Goal: Task Accomplishment & Management: Manage account settings

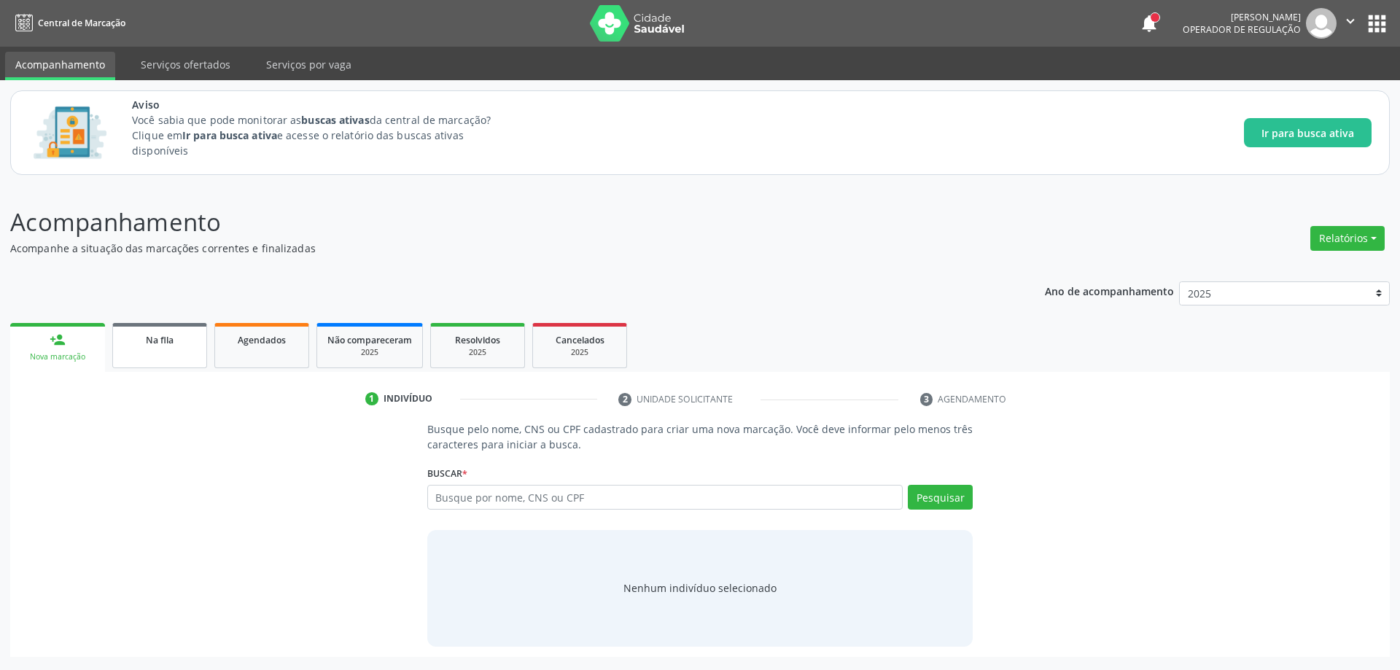
click at [173, 341] on span "Na fila" at bounding box center [160, 340] width 28 height 12
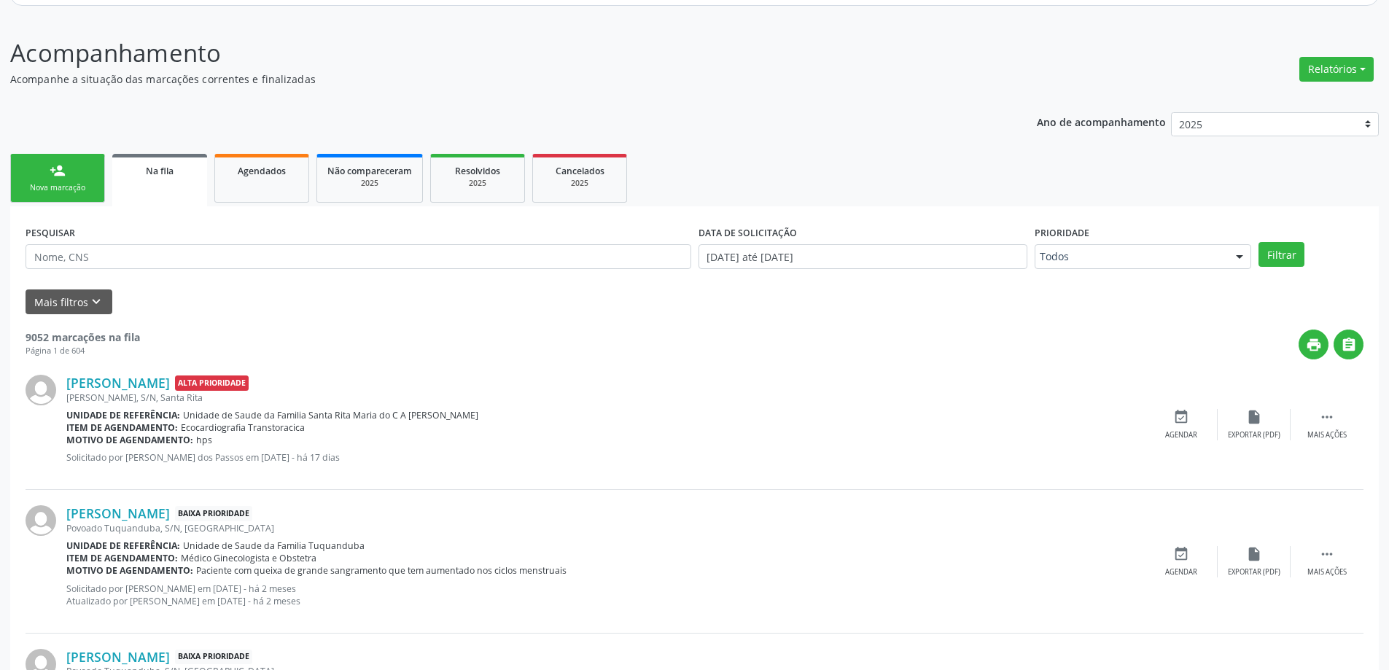
scroll to position [146, 0]
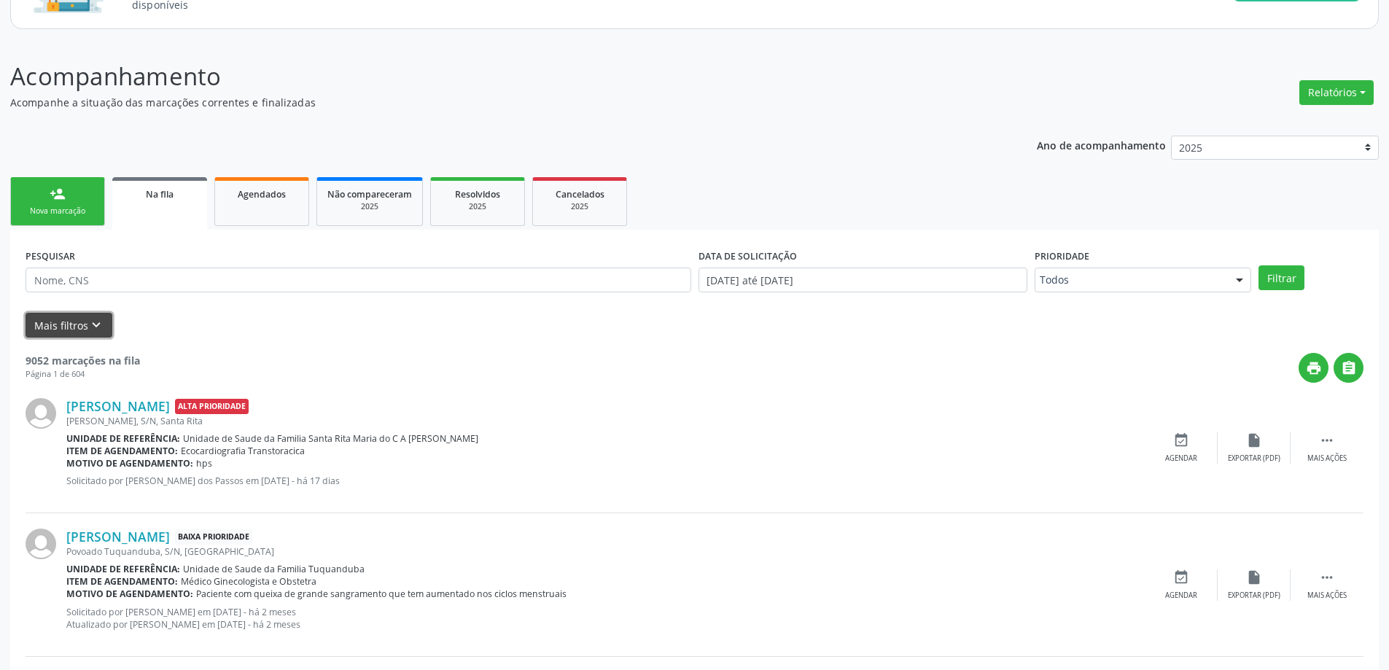
click at [109, 325] on button "Mais filtros keyboard_arrow_down" at bounding box center [69, 326] width 87 height 26
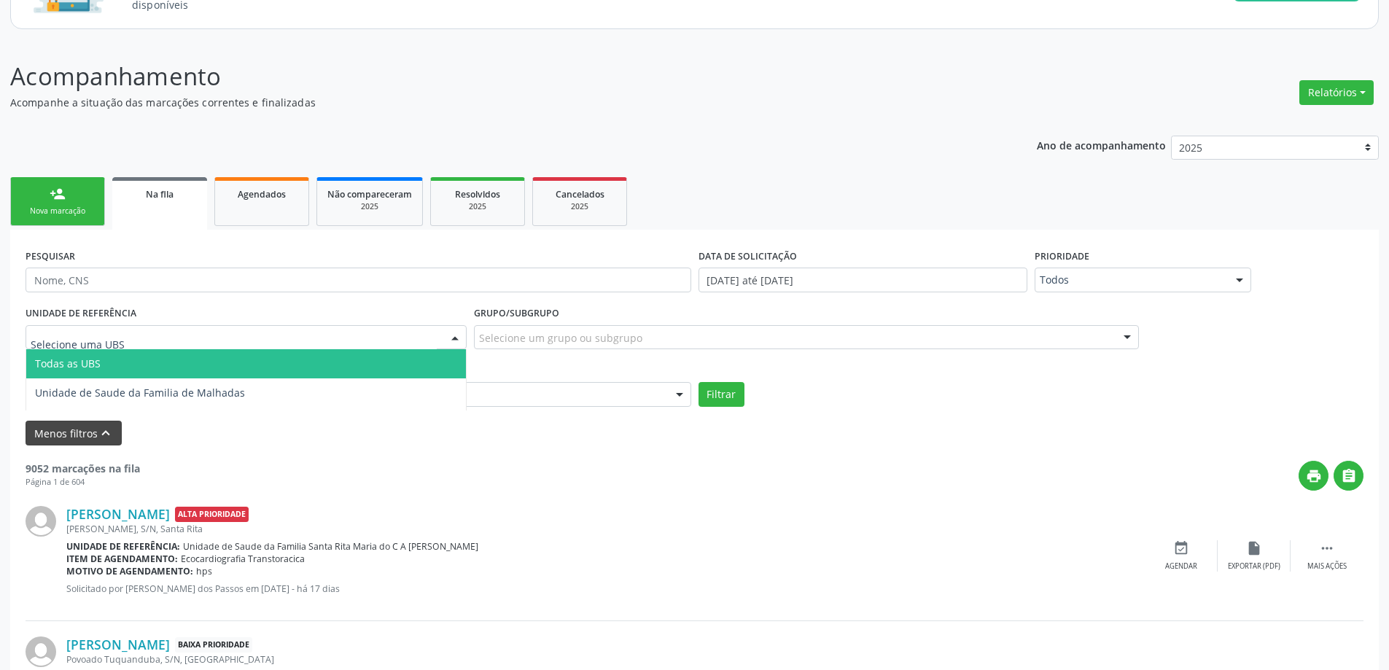
click at [90, 325] on div at bounding box center [246, 337] width 441 height 25
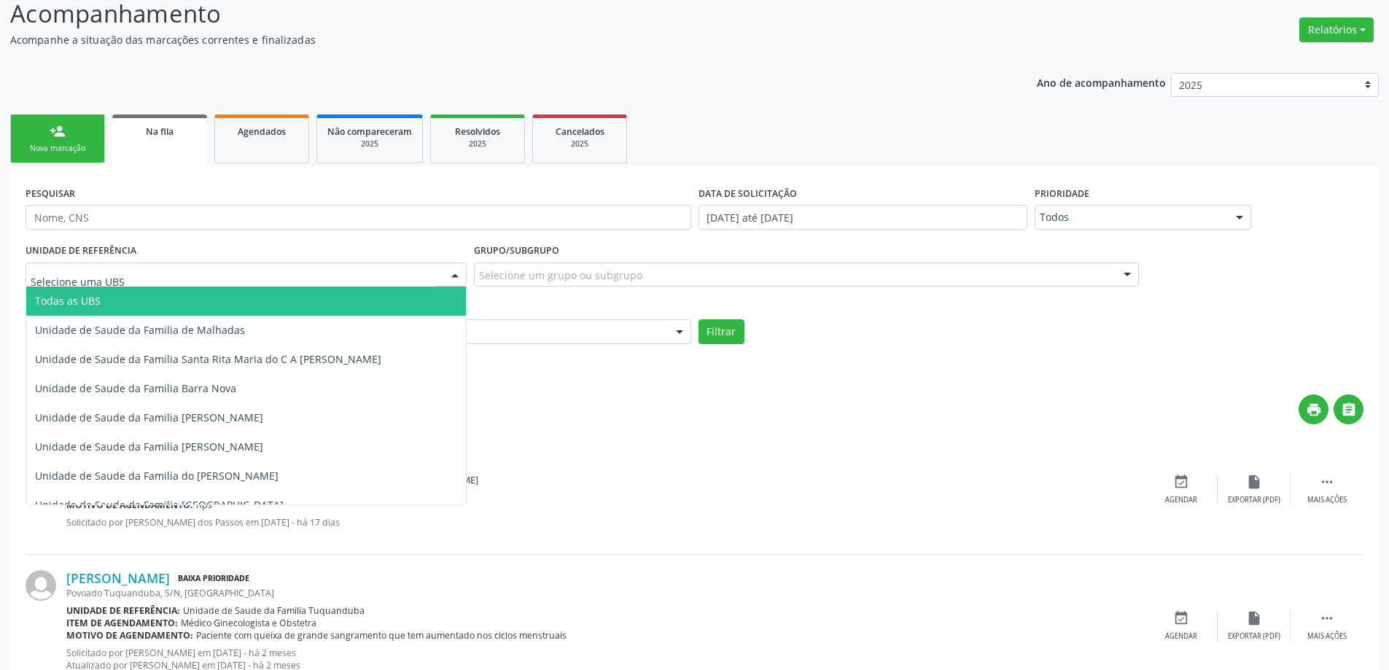
scroll to position [73, 0]
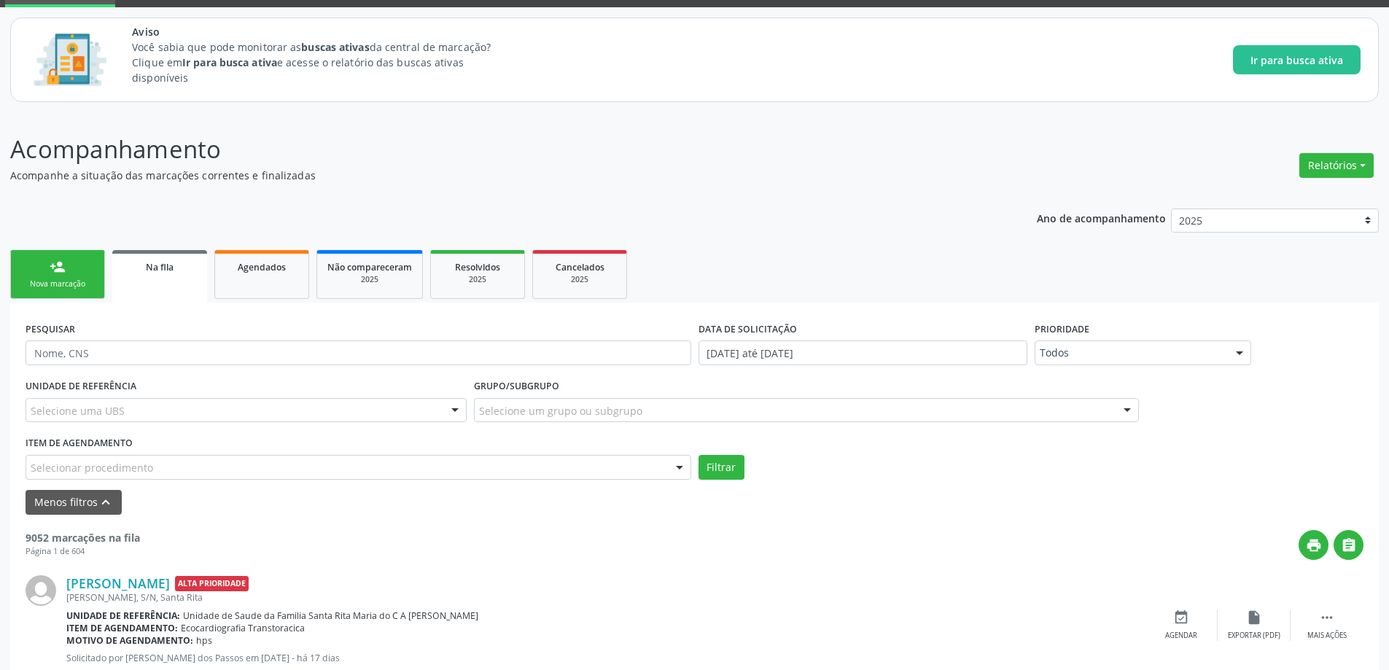
click at [549, 555] on div "print " at bounding box center [752, 545] width 1224 height 30
paste input "709201278905231"
type input "709201278905231"
click at [728, 464] on button "Filtrar" at bounding box center [722, 467] width 46 height 25
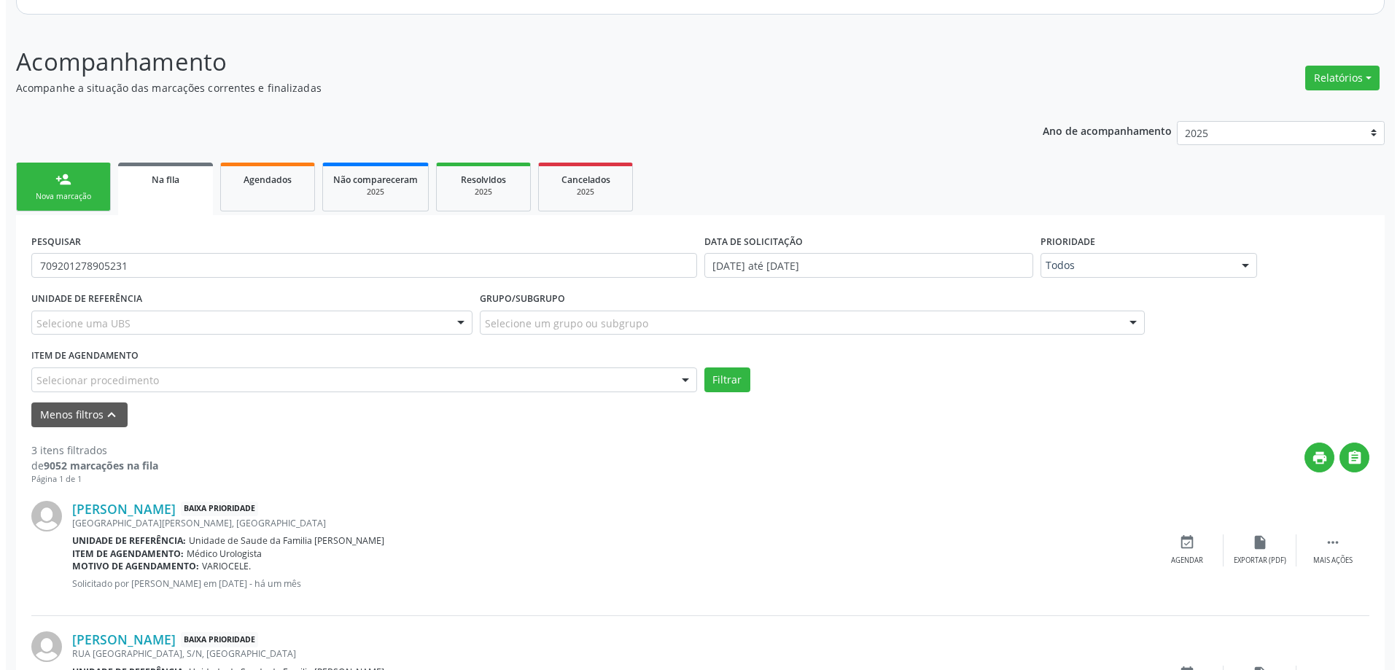
scroll to position [392, 0]
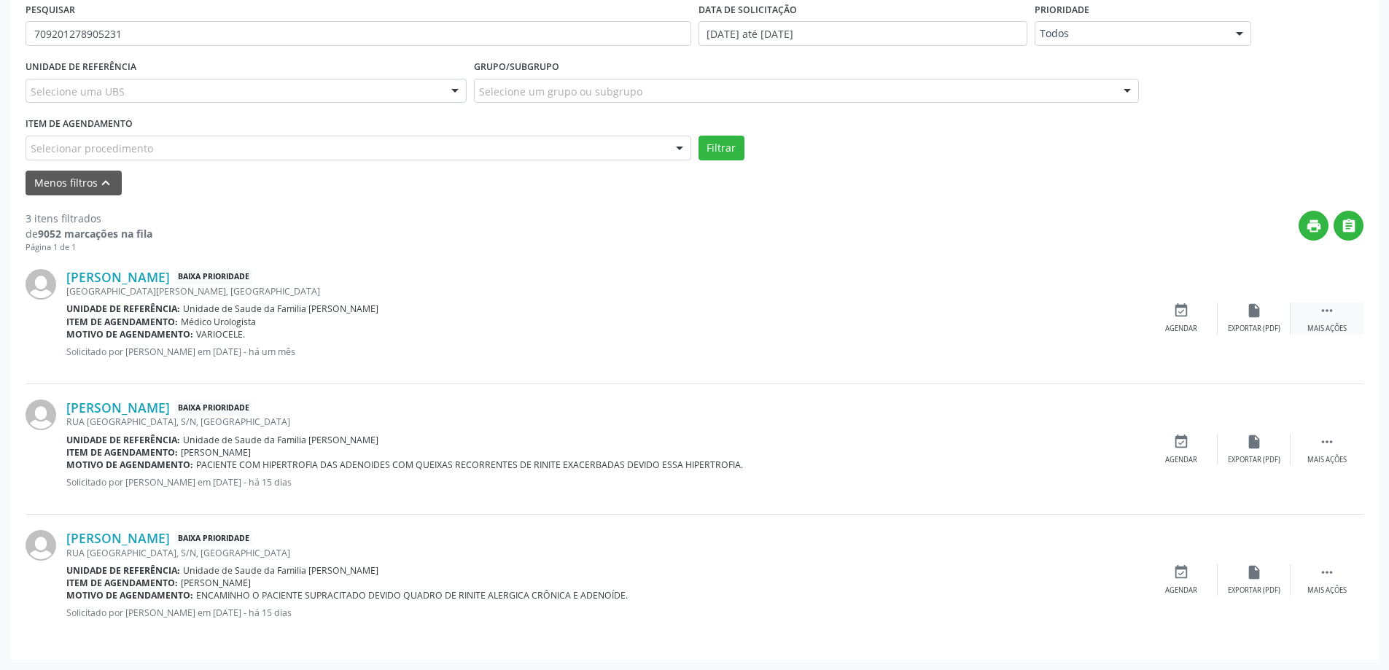
click at [1347, 326] on div "Mais ações" at bounding box center [1326, 329] width 39 height 10
click at [1189, 314] on div "cancel Cancelar" at bounding box center [1181, 318] width 73 height 31
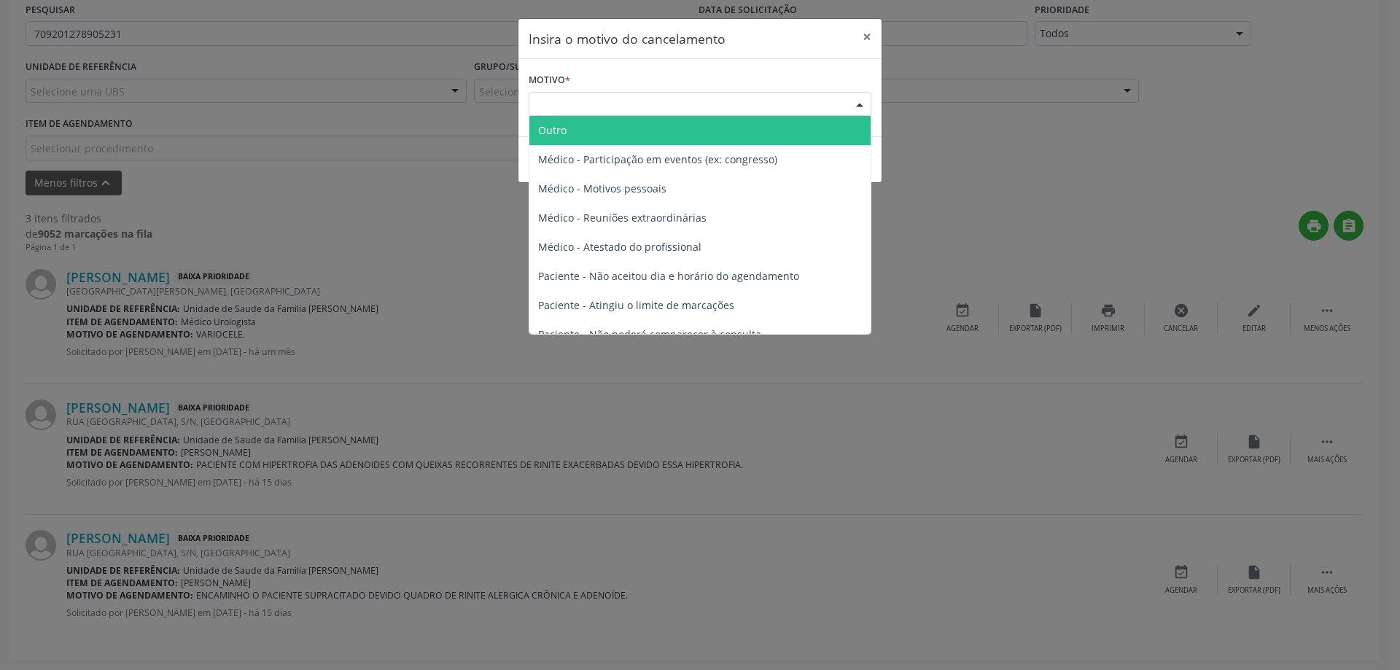
click at [597, 102] on div "Escolha o motivo" at bounding box center [700, 104] width 343 height 25
click at [603, 126] on span "Outro" at bounding box center [699, 130] width 341 height 29
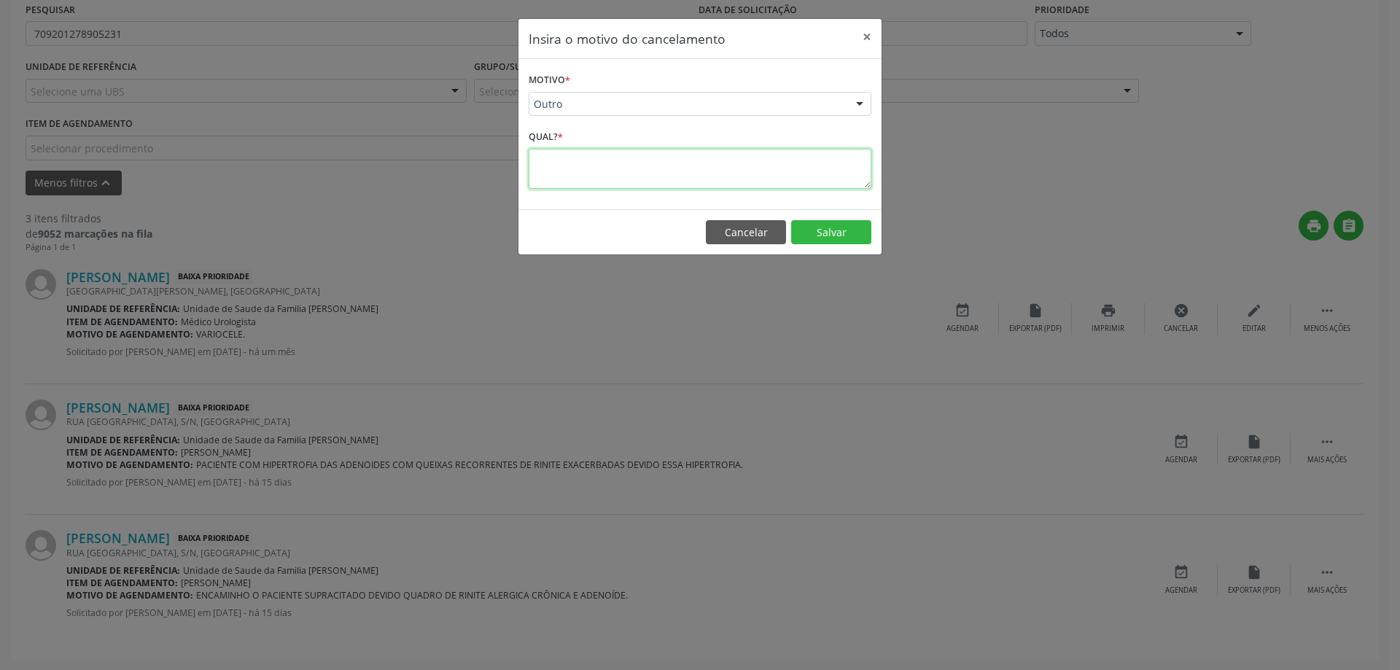
click at [604, 164] on textarea at bounding box center [700, 169] width 343 height 40
type textarea "MARCADO PARA O DIA [DATE] 7:00 HS NA UBS RECANTO DA ILHA"
click at [830, 235] on button "Salvar" at bounding box center [831, 232] width 80 height 25
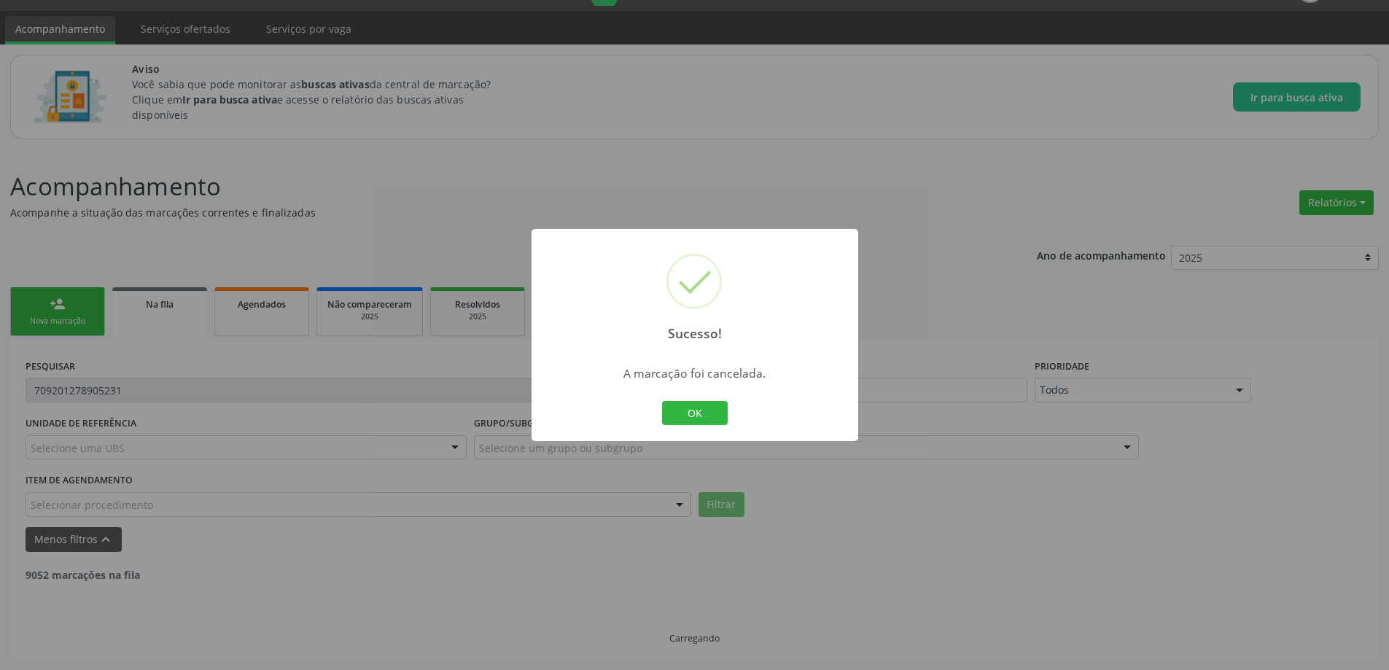
scroll to position [262, 0]
